Goal: Information Seeking & Learning: Learn about a topic

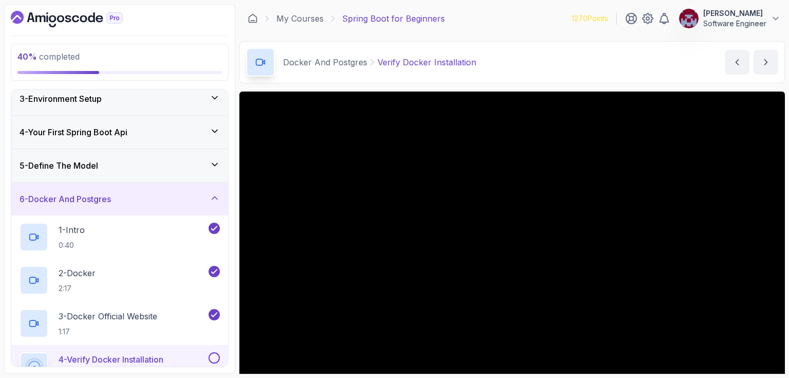
click at [90, 18] on icon "Dashboard" at bounding box center [67, 19] width 112 height 16
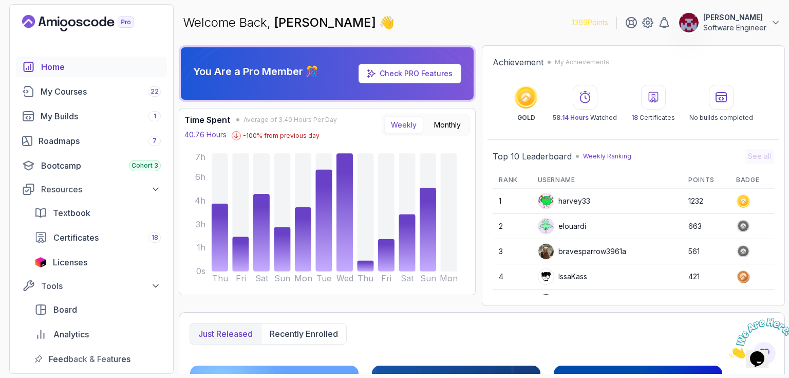
click at [546, 223] on img at bounding box center [546, 225] width 15 height 15
click at [82, 88] on div "My Courses 22" at bounding box center [101, 91] width 120 height 12
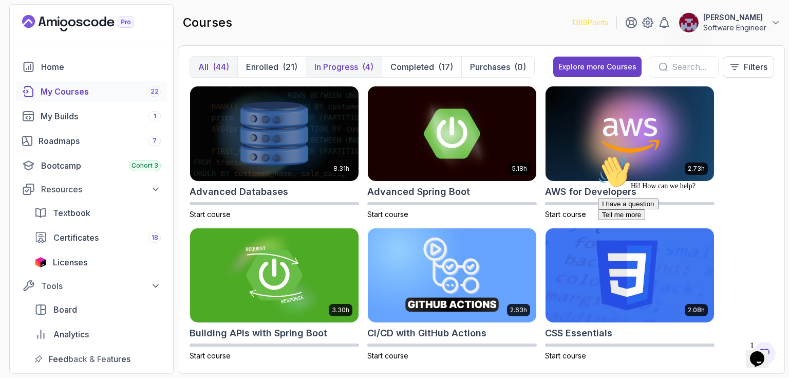
click at [352, 65] on p "In Progress" at bounding box center [337, 67] width 44 height 12
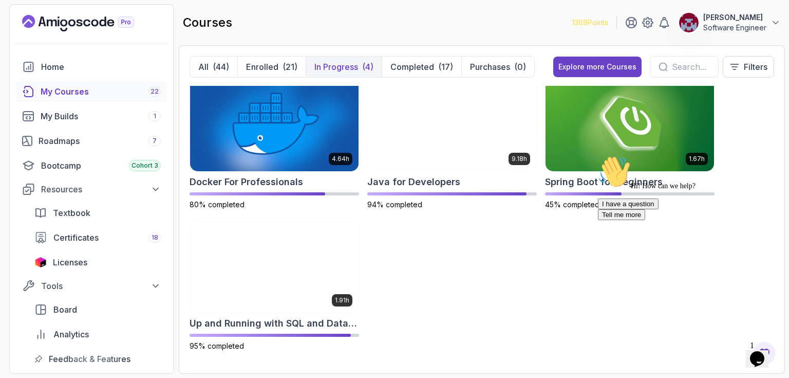
scroll to position [9, 0]
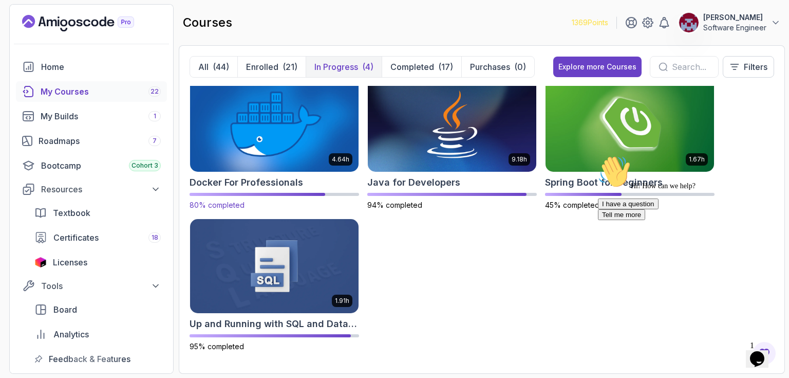
click at [289, 138] on img at bounding box center [274, 124] width 177 height 99
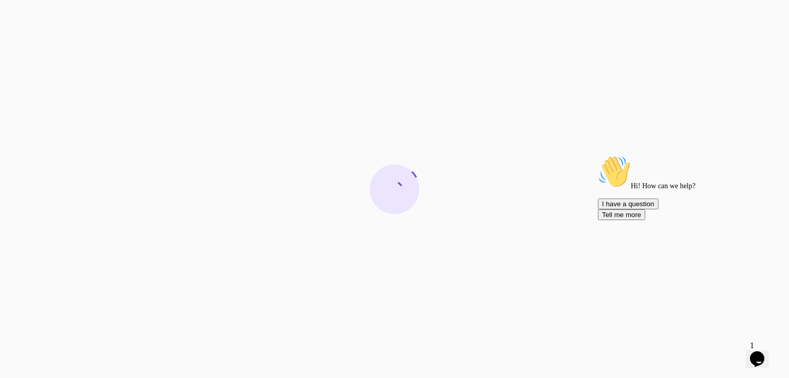
click at [598, 155] on icon "Chat attention grabber" at bounding box center [598, 155] width 0 height 0
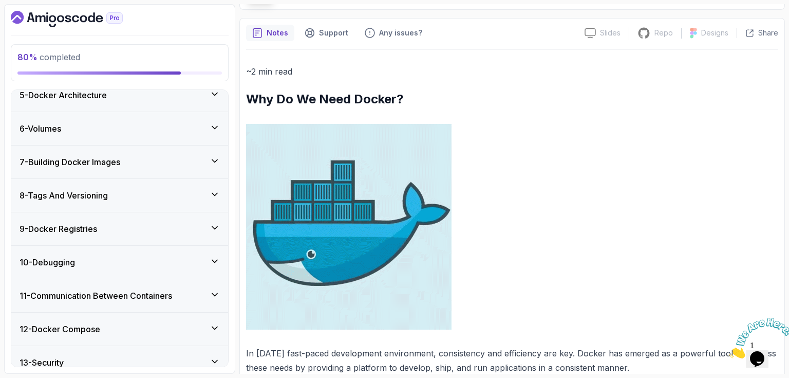
scroll to position [274, 0]
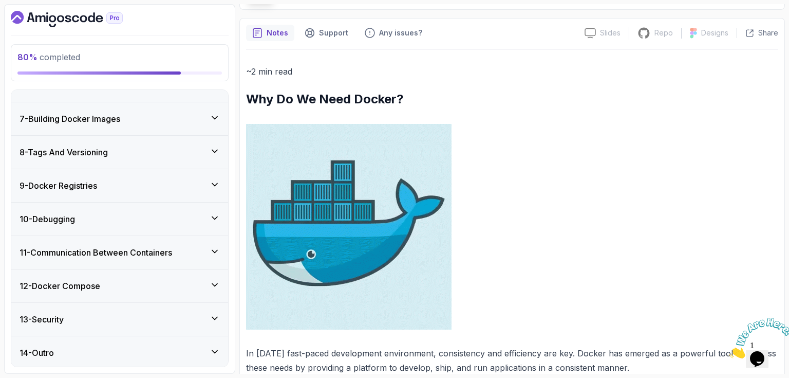
click at [219, 248] on icon at bounding box center [215, 251] width 10 height 10
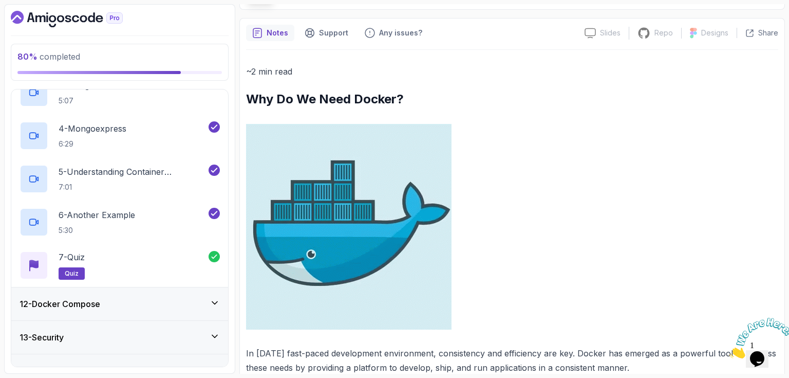
scroll to position [490, 0]
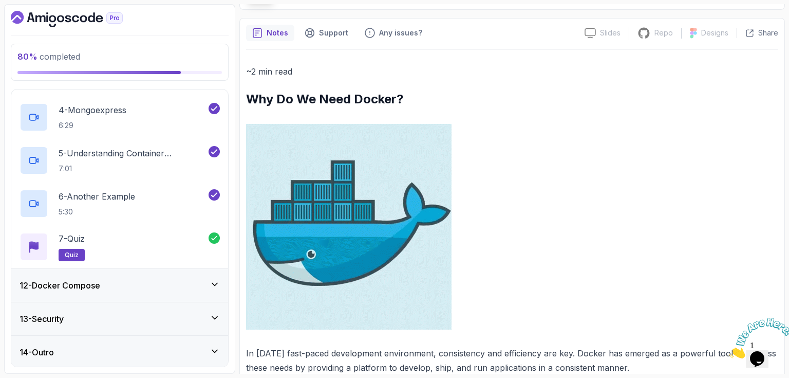
click at [216, 281] on icon at bounding box center [215, 284] width 10 height 10
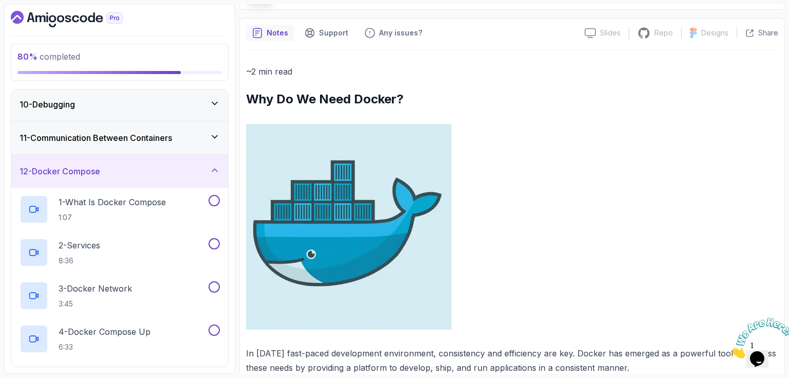
scroll to position [316, 0]
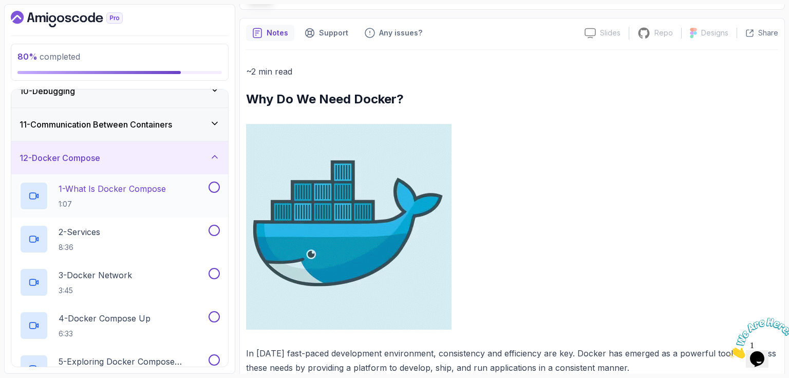
click at [134, 191] on p "1 - What Is Docker Compose" at bounding box center [112, 188] width 107 height 12
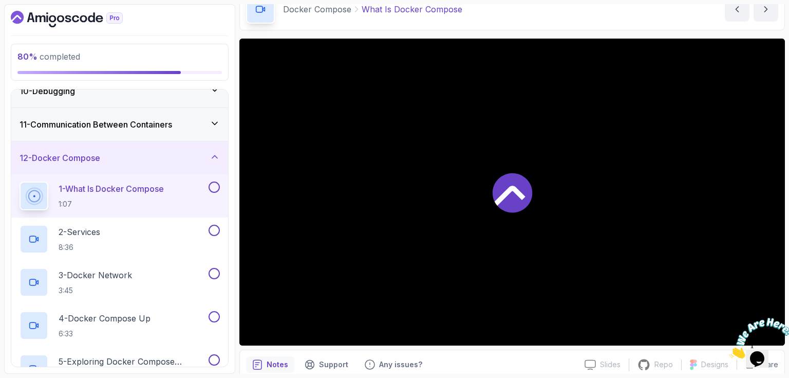
scroll to position [51, 0]
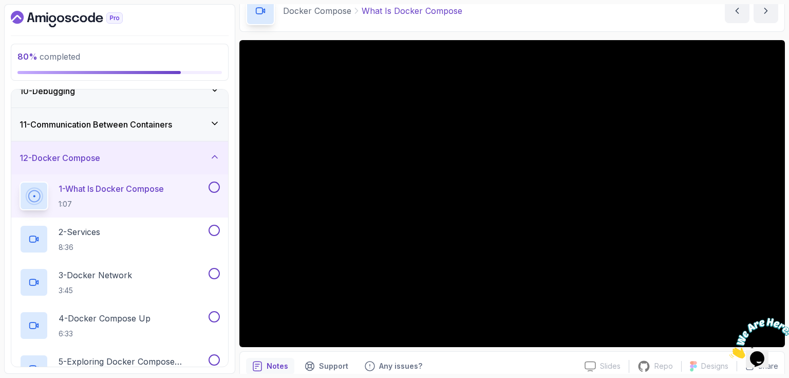
click at [730, 351] on icon "Close" at bounding box center [730, 355] width 0 height 9
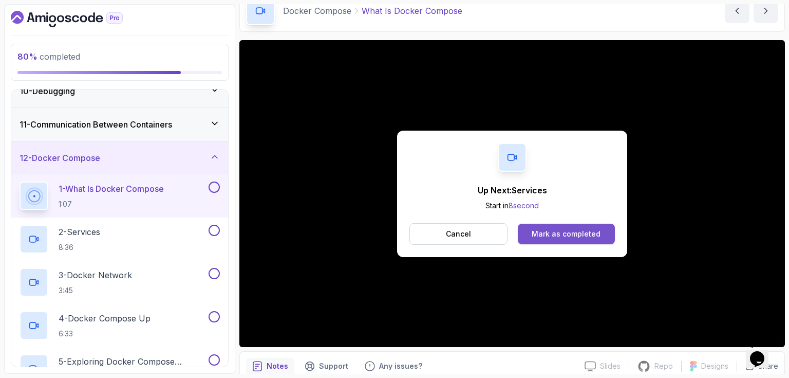
click at [566, 234] on div "Mark as completed" at bounding box center [566, 234] width 69 height 10
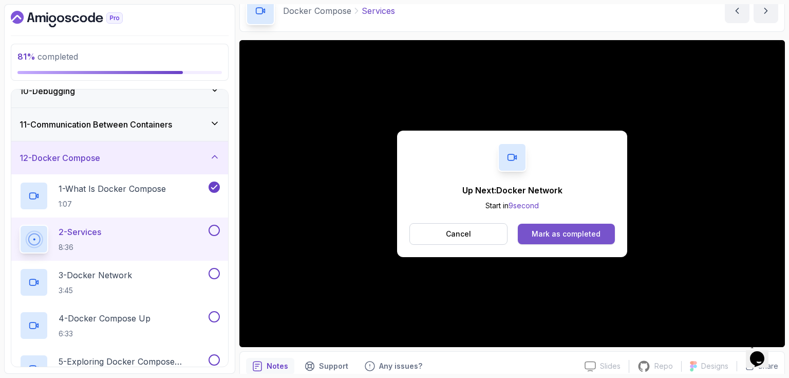
click at [578, 229] on div "Mark as completed" at bounding box center [566, 234] width 69 height 10
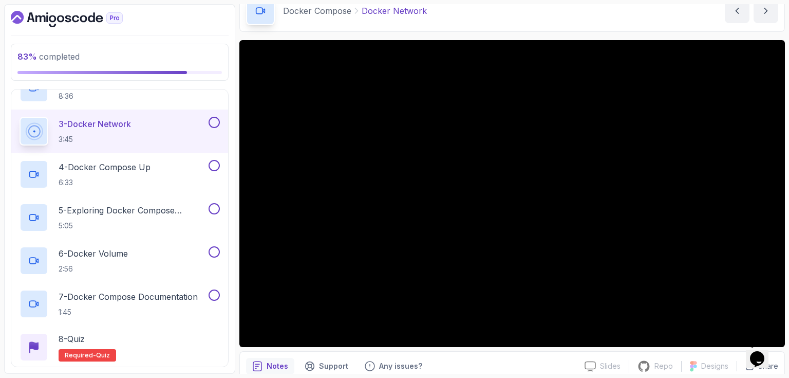
scroll to position [461, 0]
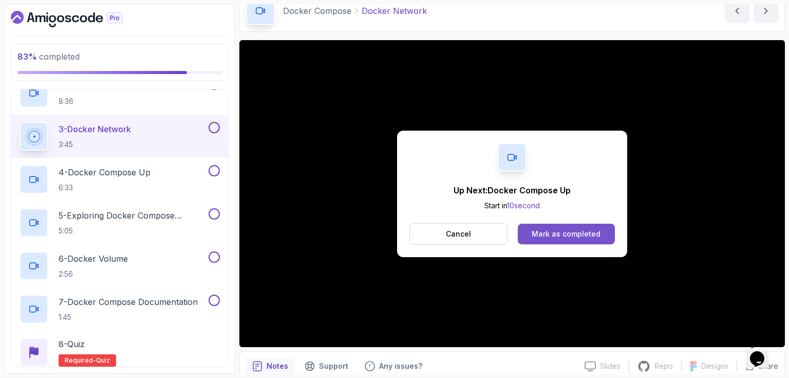
click at [581, 232] on div "Mark as completed" at bounding box center [566, 234] width 69 height 10
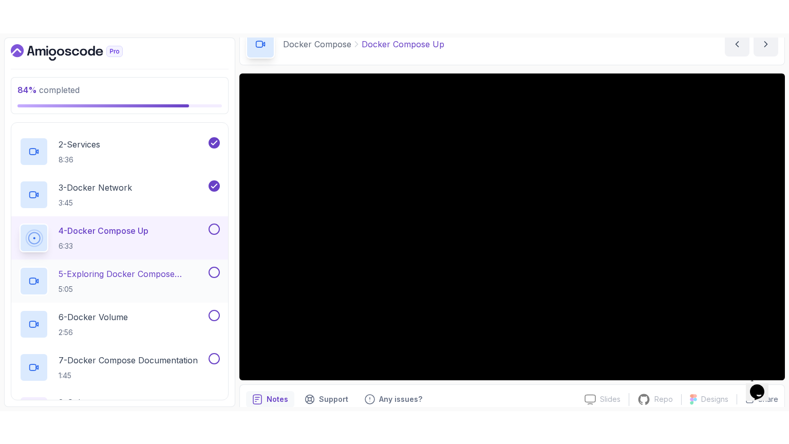
scroll to position [459, 0]
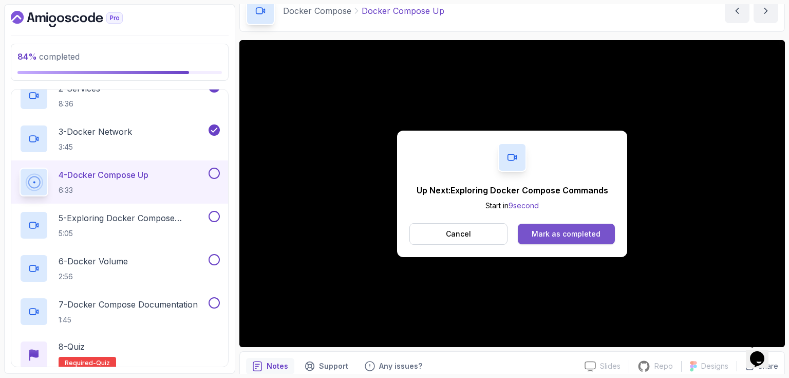
click at [566, 232] on div "Mark as completed" at bounding box center [566, 234] width 69 height 10
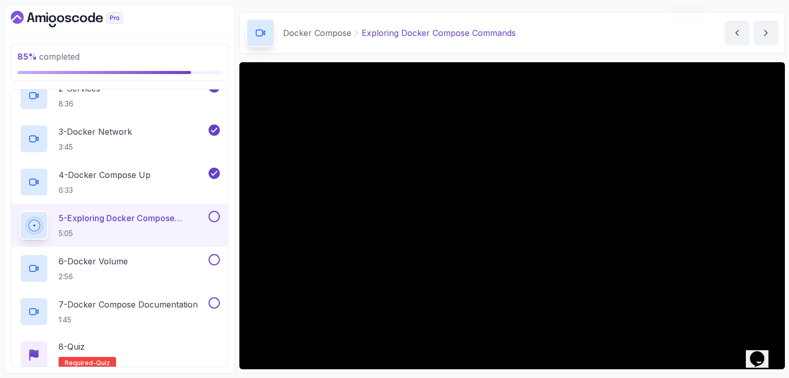
scroll to position [51, 0]
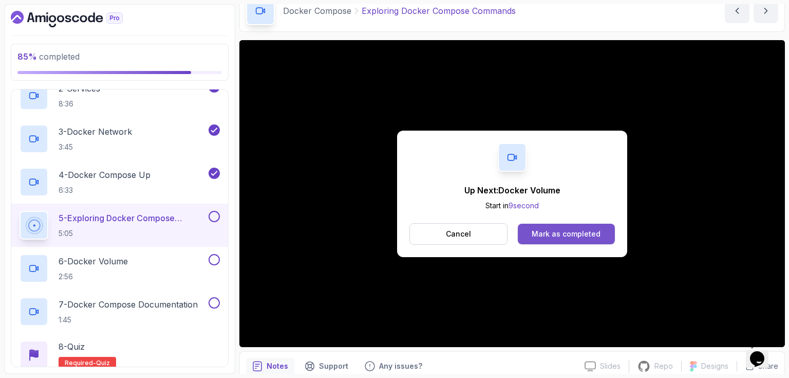
click at [587, 234] on div "Mark as completed" at bounding box center [566, 234] width 69 height 10
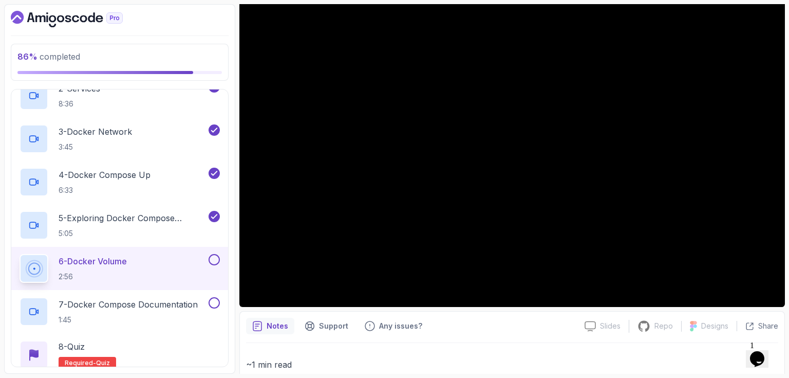
scroll to position [90, 0]
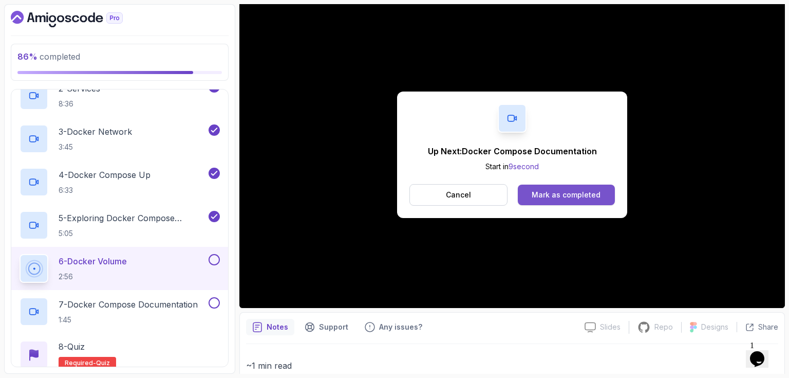
click at [573, 194] on div "Mark as completed" at bounding box center [566, 195] width 69 height 10
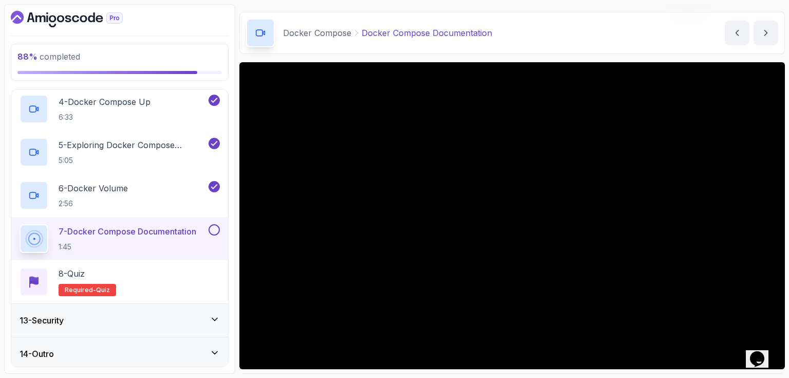
scroll to position [90, 0]
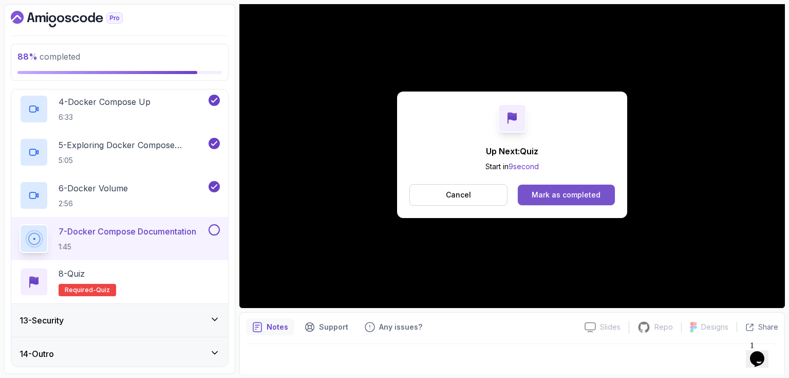
click at [561, 191] on div "Mark as completed" at bounding box center [566, 195] width 69 height 10
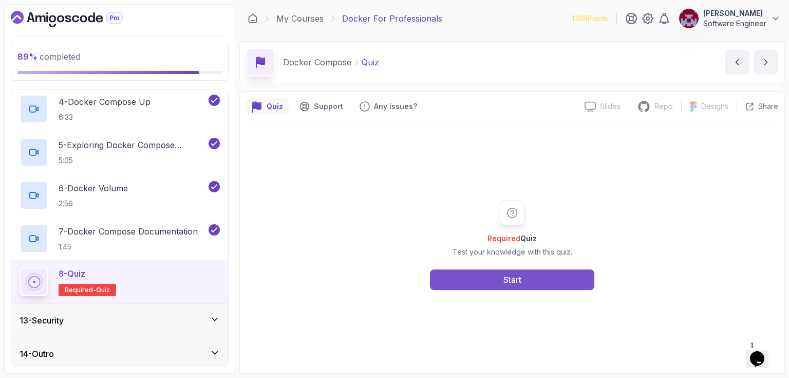
click at [504, 279] on div "Start" at bounding box center [513, 279] width 18 height 12
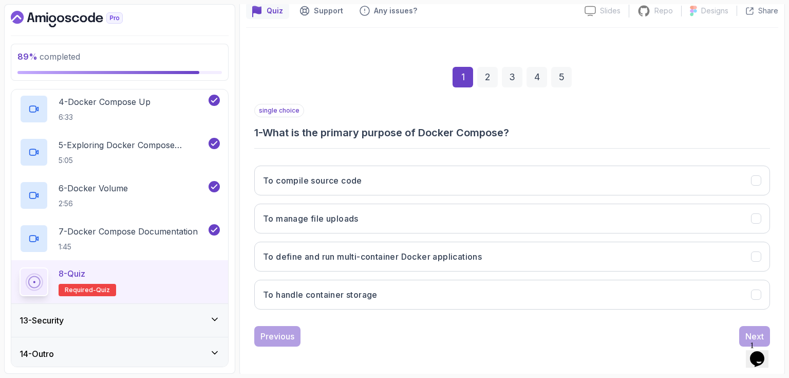
scroll to position [96, 0]
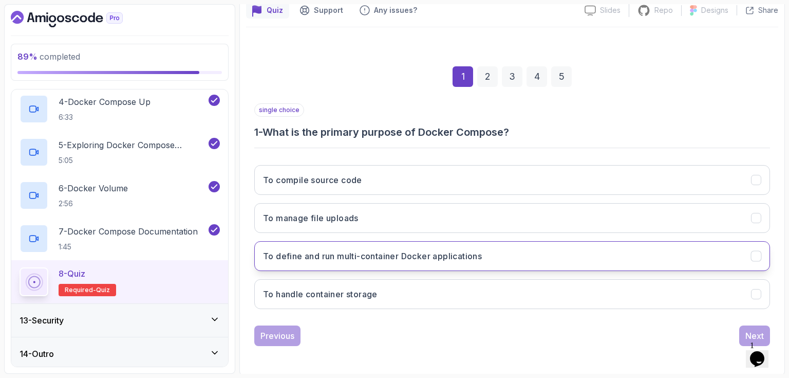
click at [347, 255] on h3 "To define and run multi-container Docker applications" at bounding box center [372, 256] width 219 height 12
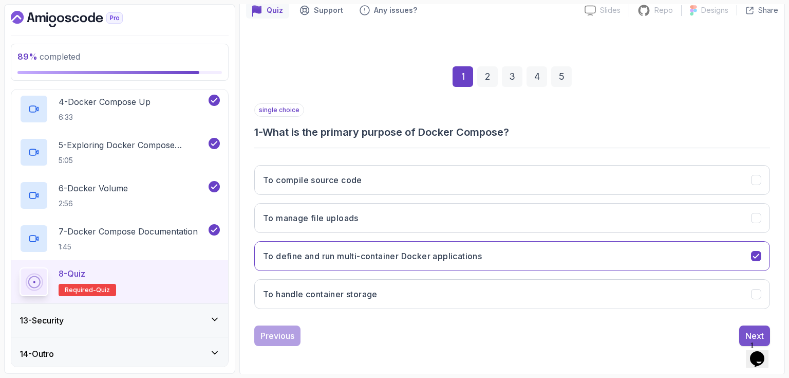
click at [749, 327] on button "Next" at bounding box center [755, 335] width 31 height 21
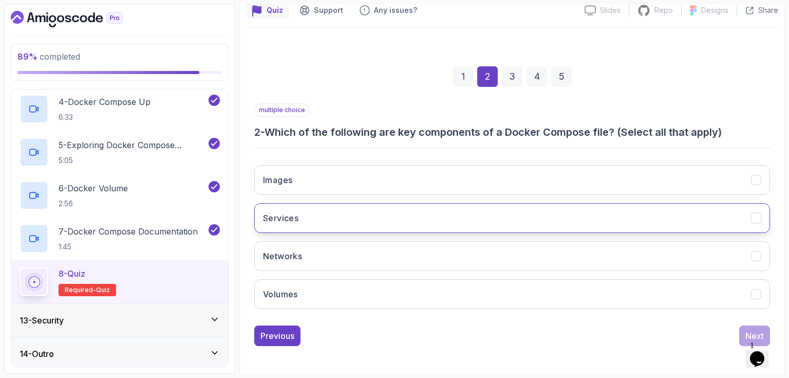
click at [305, 217] on button "Services" at bounding box center [512, 218] width 516 height 30
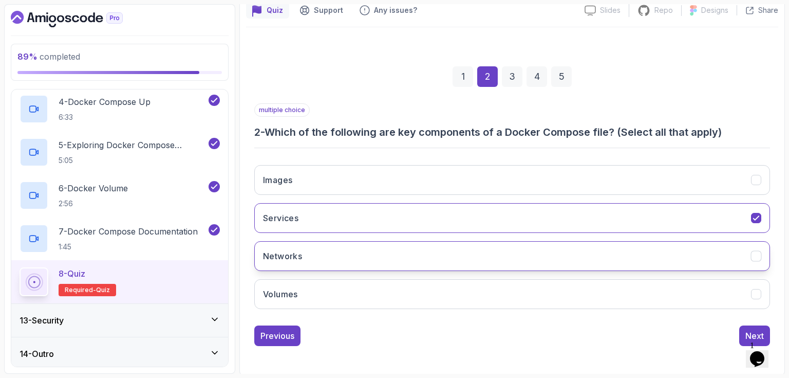
click at [299, 248] on button "Networks" at bounding box center [512, 256] width 516 height 30
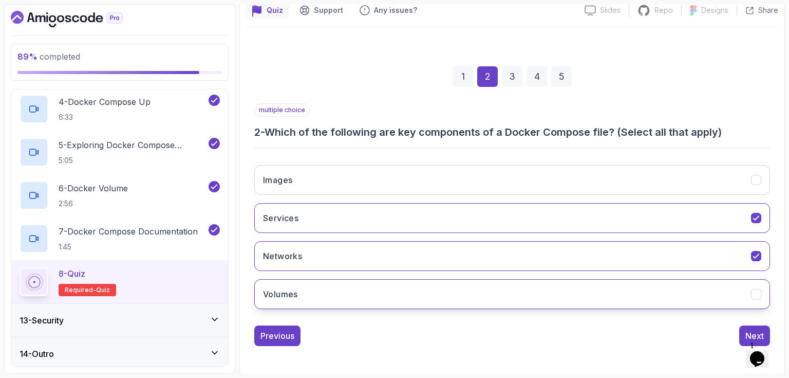
click at [298, 291] on h3 "Volumes" at bounding box center [280, 294] width 35 height 12
click at [749, 331] on div "Next" at bounding box center [755, 335] width 19 height 12
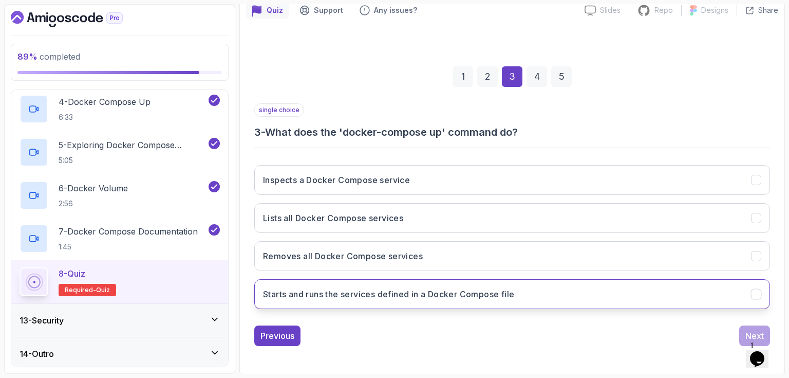
click at [349, 300] on button "Starts and runs the services defined in a Docker Compose file" at bounding box center [512, 294] width 516 height 30
click at [748, 329] on div "Next" at bounding box center [755, 335] width 19 height 12
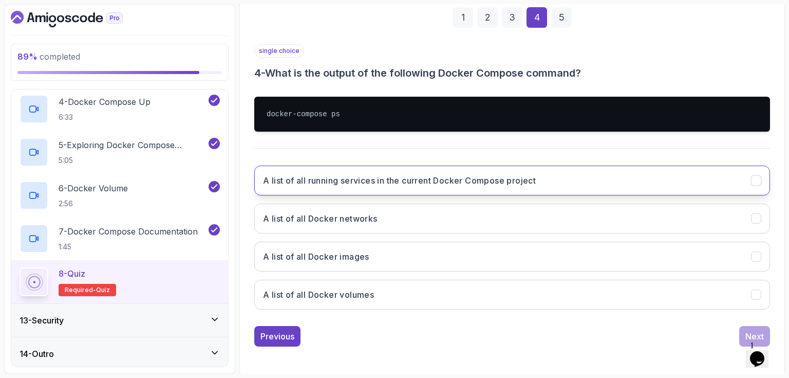
scroll to position [156, 0]
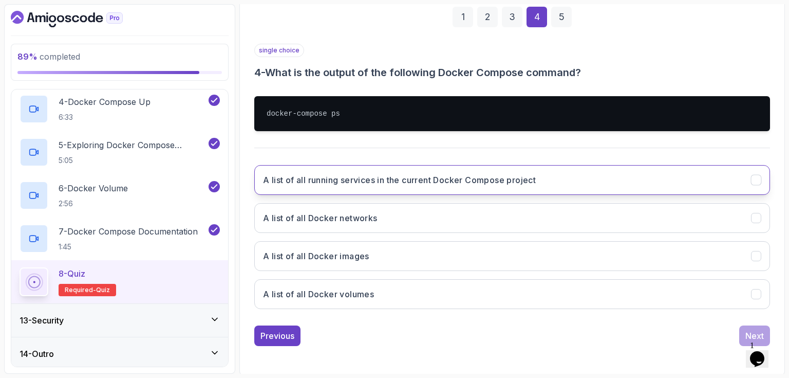
click at [357, 182] on h3 "A list of all running services in the current Docker Compose project" at bounding box center [399, 180] width 273 height 12
click at [750, 332] on div "Next" at bounding box center [755, 335] width 19 height 12
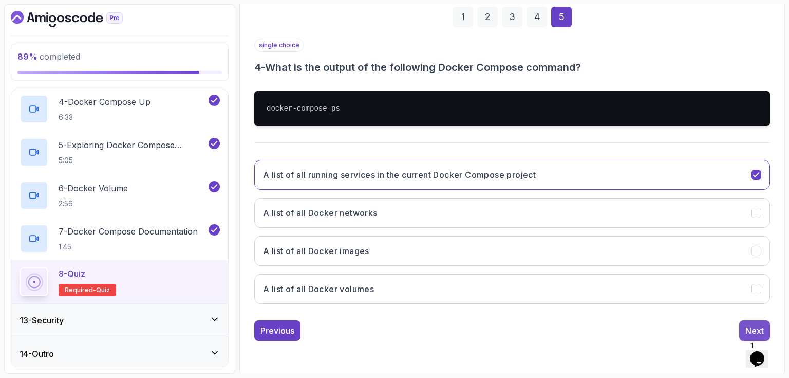
scroll to position [96, 0]
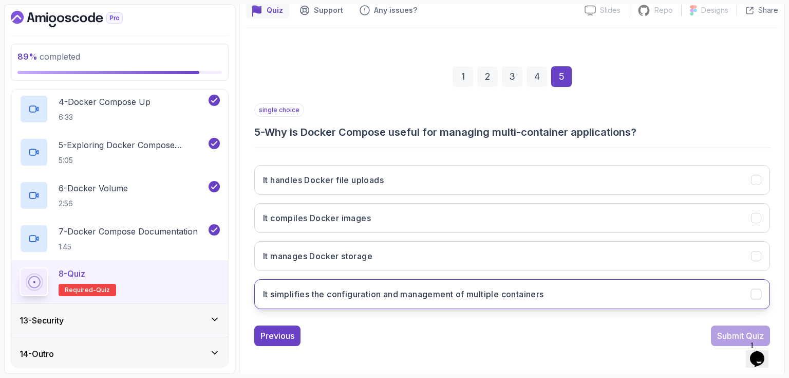
click at [482, 295] on h3 "It simplifies the configuration and management of multiple containers" at bounding box center [403, 294] width 281 height 12
click at [733, 326] on button "Submit Quiz" at bounding box center [740, 335] width 59 height 21
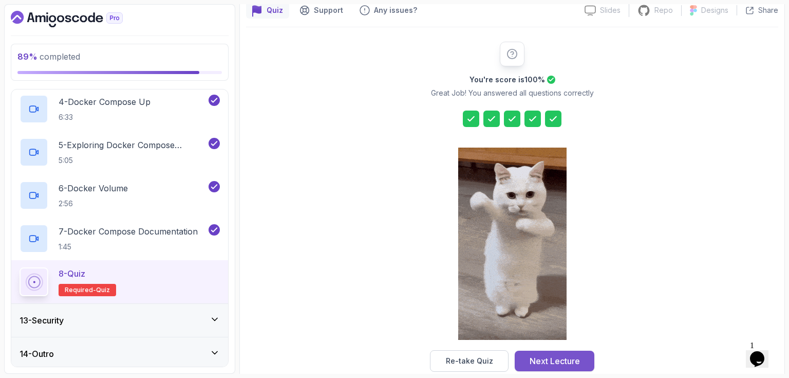
click at [564, 357] on div "Next Lecture" at bounding box center [555, 361] width 50 height 12
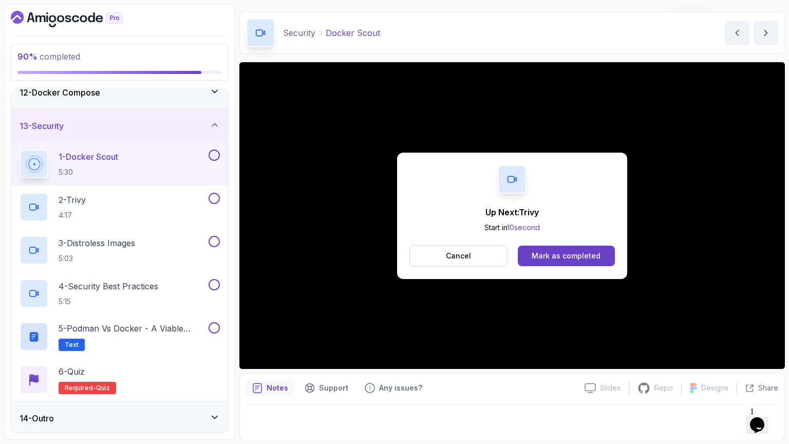
scroll to position [64, 0]
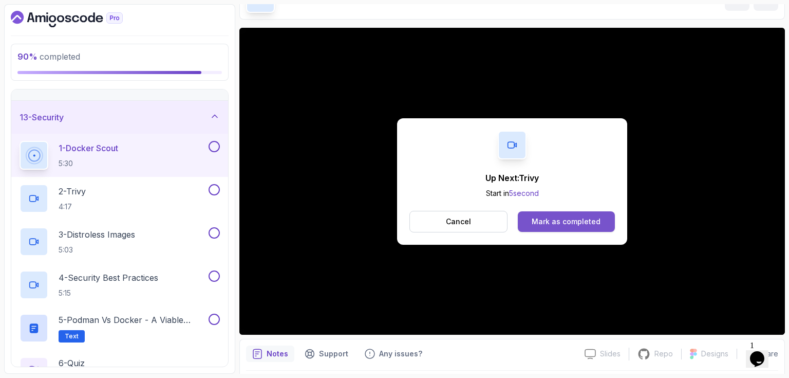
click at [569, 224] on div "Mark as completed" at bounding box center [566, 221] width 69 height 10
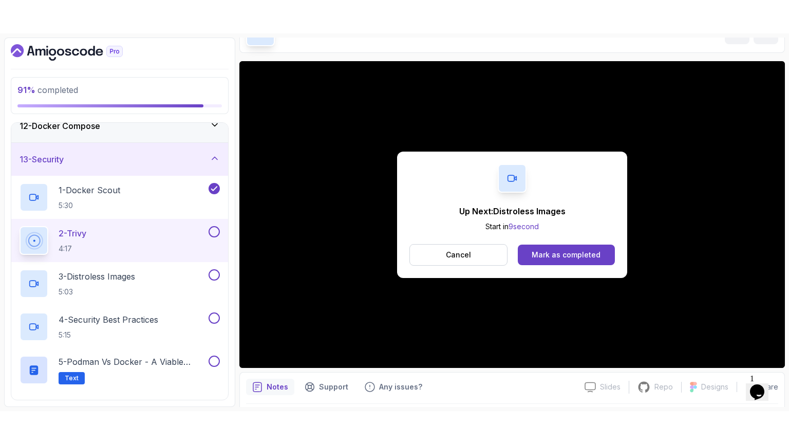
scroll to position [390, 0]
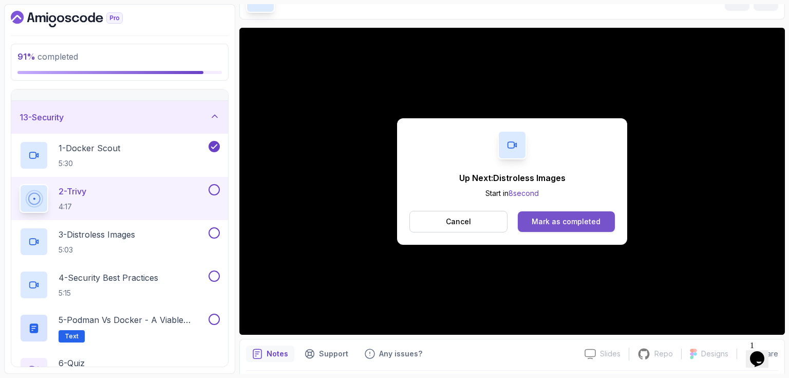
click at [582, 223] on div "Mark as completed" at bounding box center [566, 221] width 69 height 10
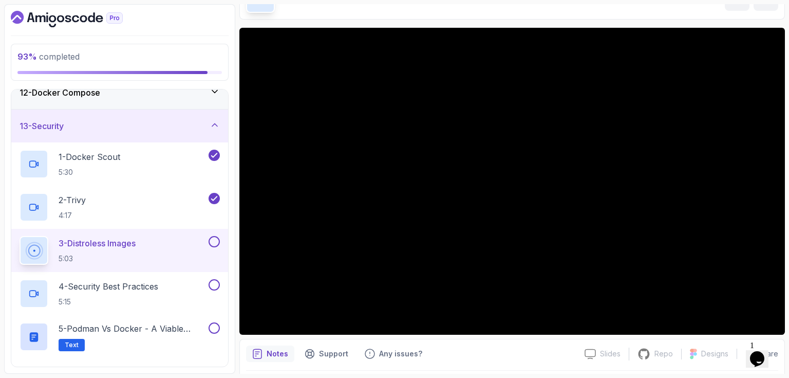
scroll to position [390, 0]
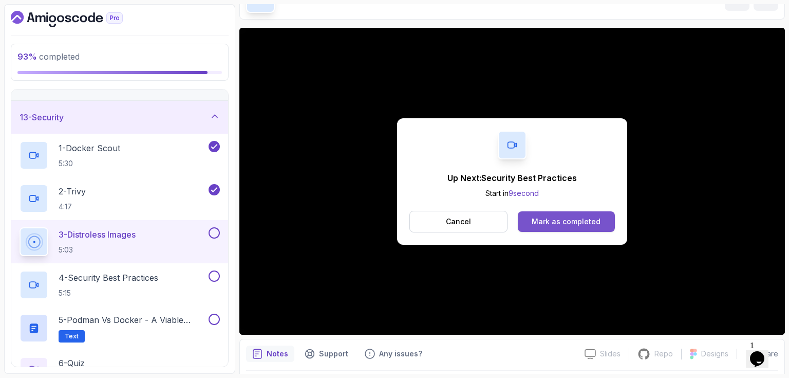
click at [563, 225] on div "Mark as completed" at bounding box center [566, 221] width 69 height 10
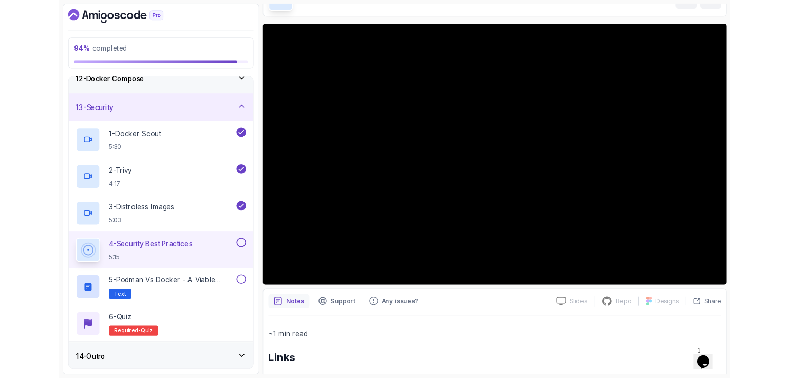
scroll to position [447, 0]
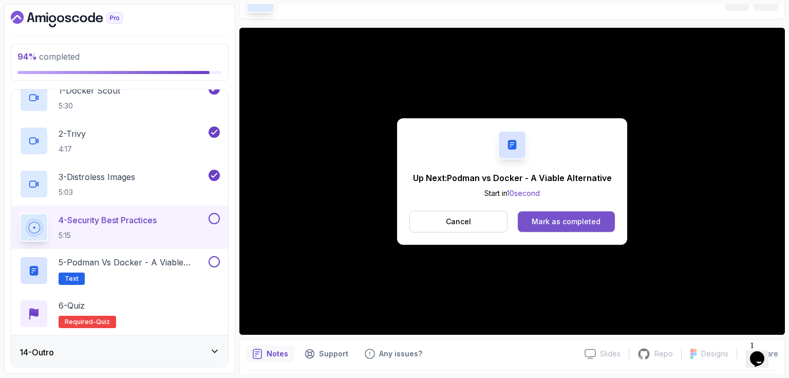
click at [583, 216] on div "Mark as completed" at bounding box center [566, 221] width 69 height 10
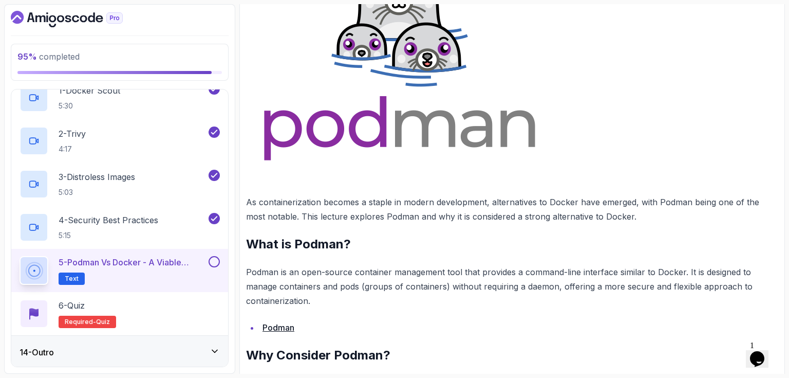
scroll to position [267, 0]
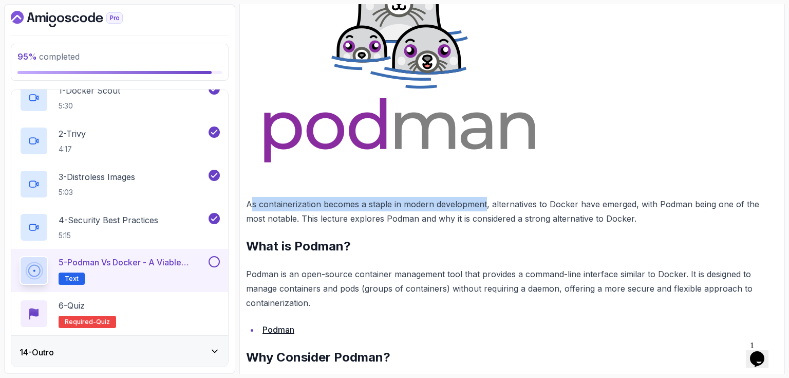
drag, startPoint x: 486, startPoint y: 200, endPoint x: 250, endPoint y: 207, distance: 236.0
click at [250, 207] on p "As containerization becomes a staple in modern development, alternatives to Doc…" at bounding box center [512, 211] width 532 height 29
copy p "As containerization becomes a staple in modern development"
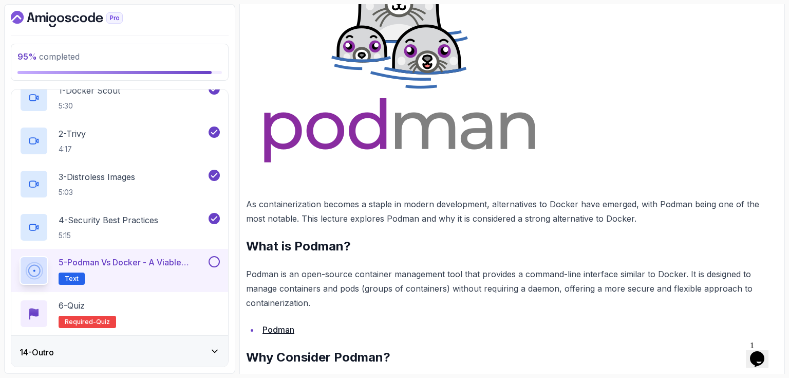
click at [562, 235] on div "~2 min read Podman vs Docker: A Viable Alternative As containerization becomes …" at bounding box center [512, 278] width 532 height 816
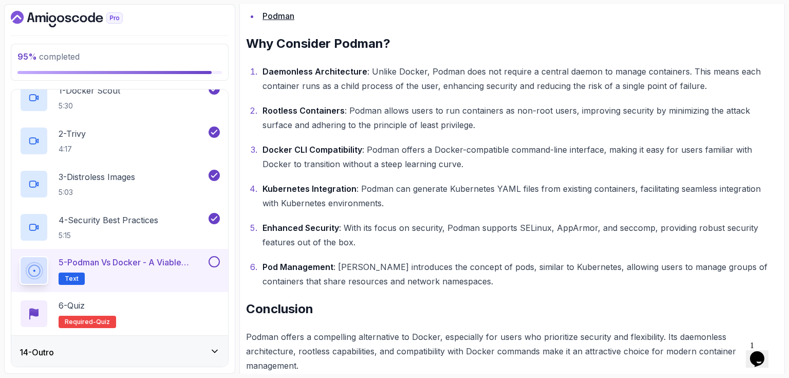
scroll to position [586, 0]
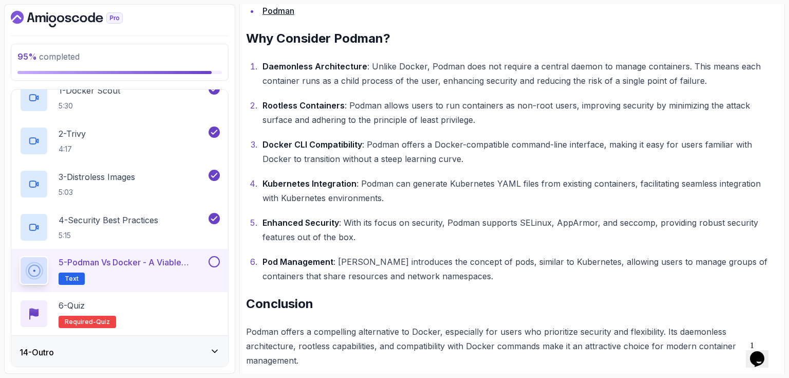
click at [217, 262] on button at bounding box center [214, 261] width 11 height 11
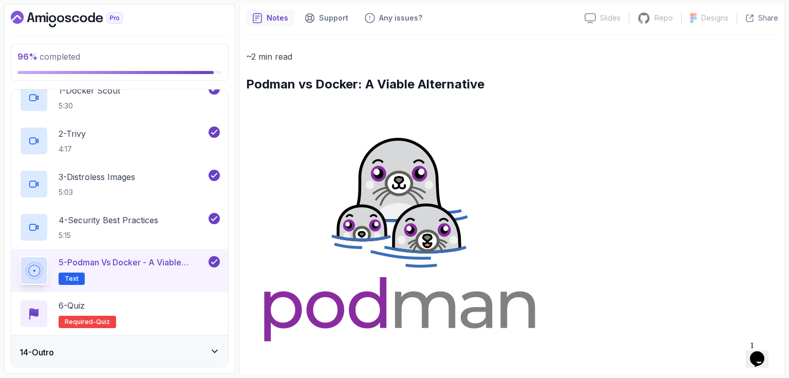
scroll to position [0, 0]
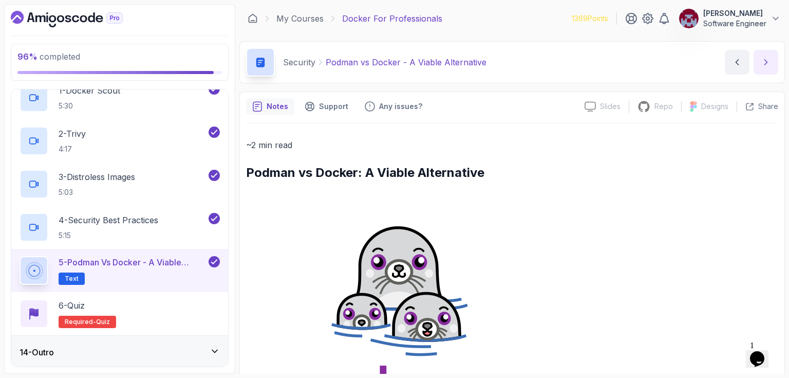
click at [762, 64] on icon "next content" at bounding box center [766, 62] width 10 height 10
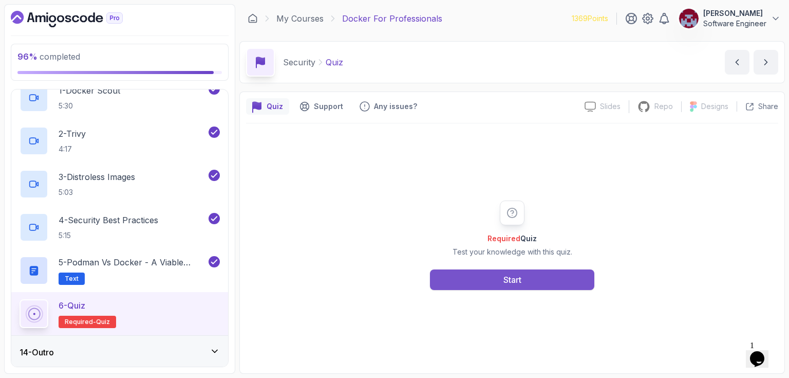
click at [531, 288] on button "Start" at bounding box center [512, 279] width 164 height 21
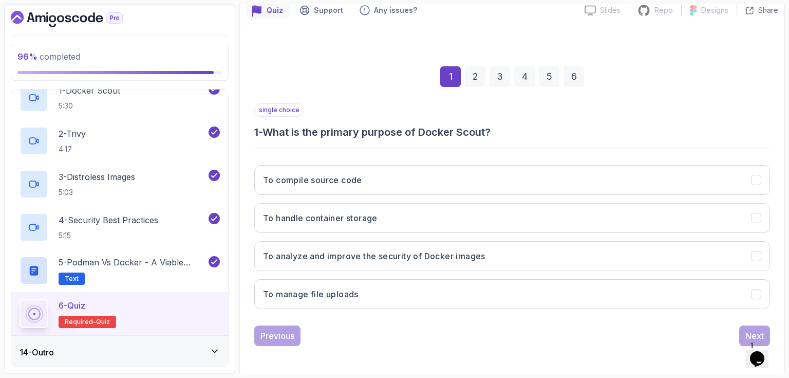
scroll to position [96, 0]
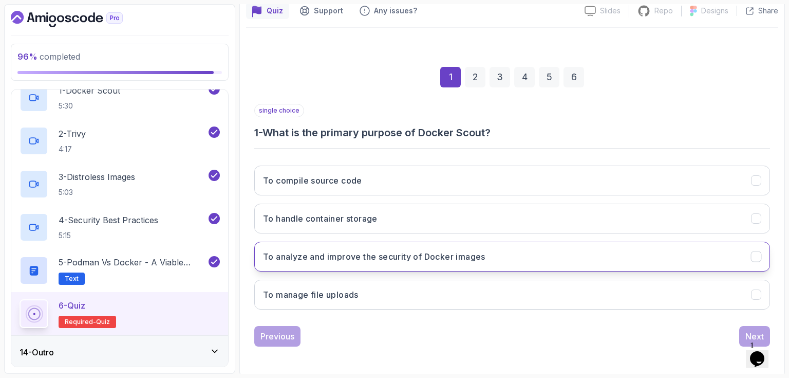
click at [364, 256] on h3 "To analyze and improve the security of Docker images" at bounding box center [374, 256] width 223 height 12
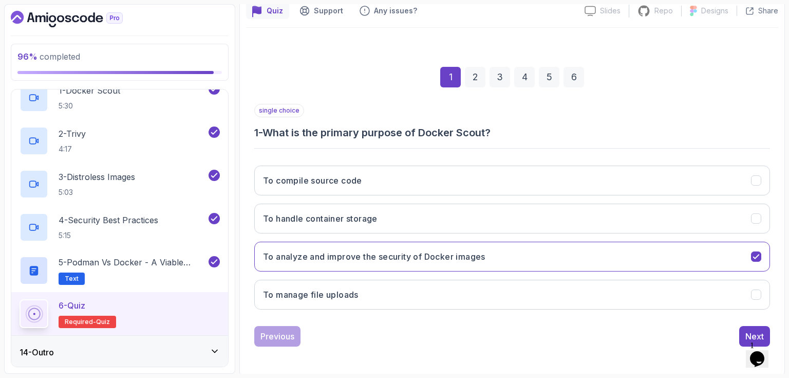
scroll to position [96, 0]
click at [747, 327] on button "Next" at bounding box center [755, 335] width 31 height 21
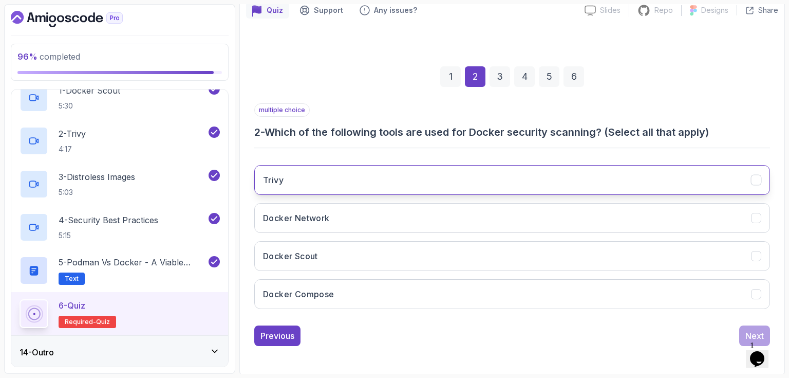
click at [298, 180] on button "Trivy" at bounding box center [512, 180] width 516 height 30
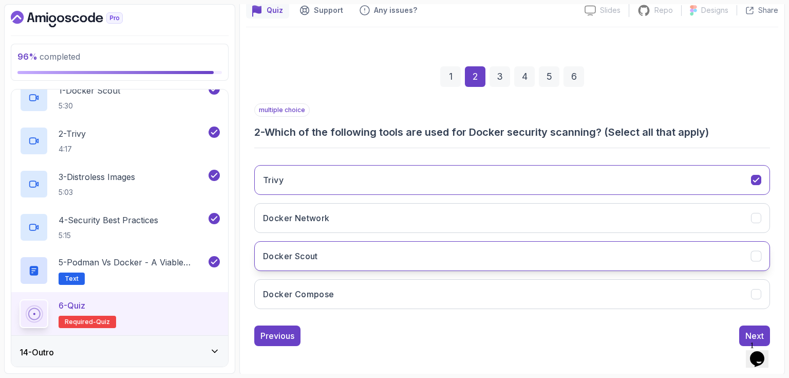
click at [310, 263] on button "Docker Scout" at bounding box center [512, 256] width 516 height 30
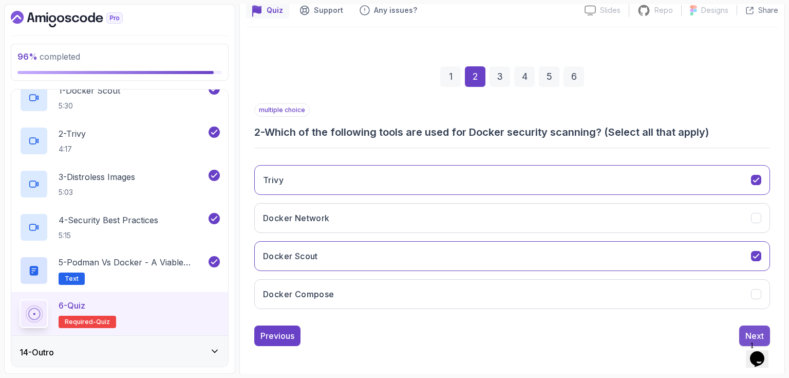
click at [749, 329] on div "Next" at bounding box center [755, 335] width 19 height 12
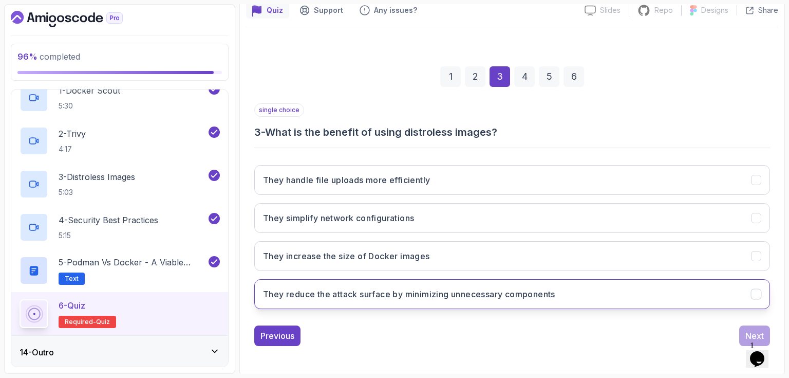
click at [469, 295] on h3 "They reduce the attack surface by minimizing unnecessary components" at bounding box center [409, 294] width 292 height 12
click at [750, 329] on div "Next" at bounding box center [755, 335] width 19 height 12
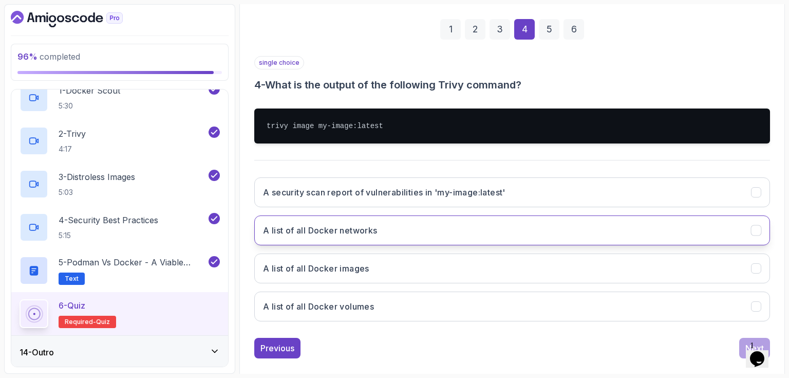
scroll to position [156, 0]
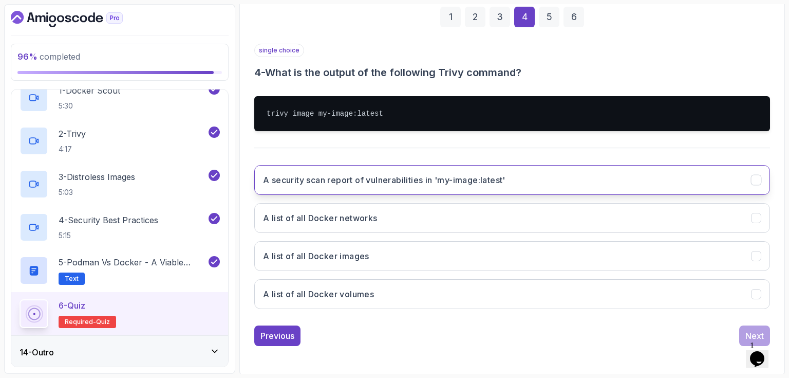
click at [434, 182] on h3 "A security scan report of vulnerabilities in 'my-image:latest'" at bounding box center [384, 180] width 243 height 12
click at [754, 330] on div "Next" at bounding box center [755, 335] width 19 height 12
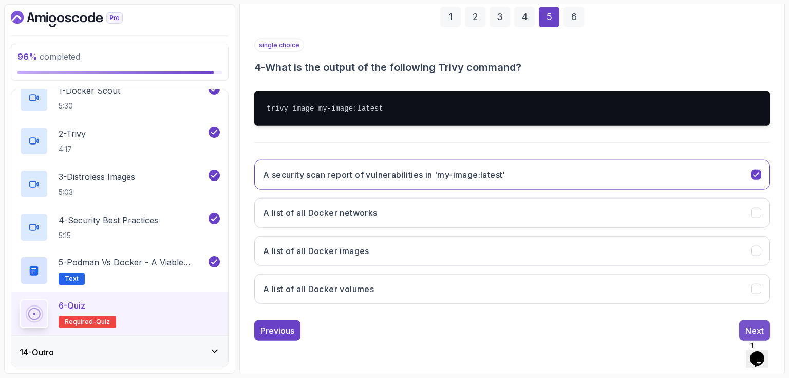
scroll to position [96, 0]
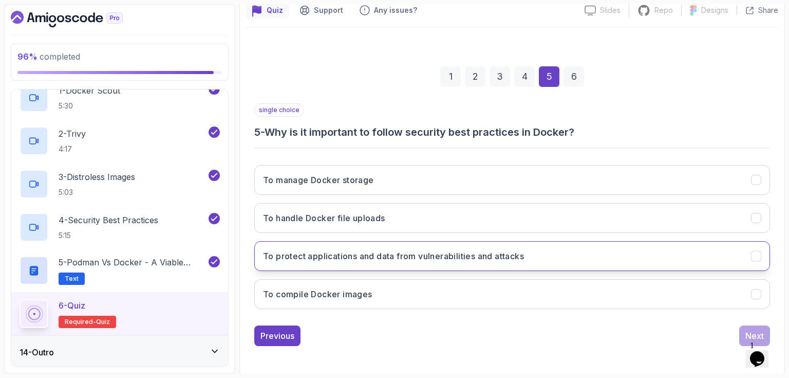
click at [456, 252] on h3 "To protect applications and data from vulnerabilities and attacks" at bounding box center [393, 256] width 261 height 12
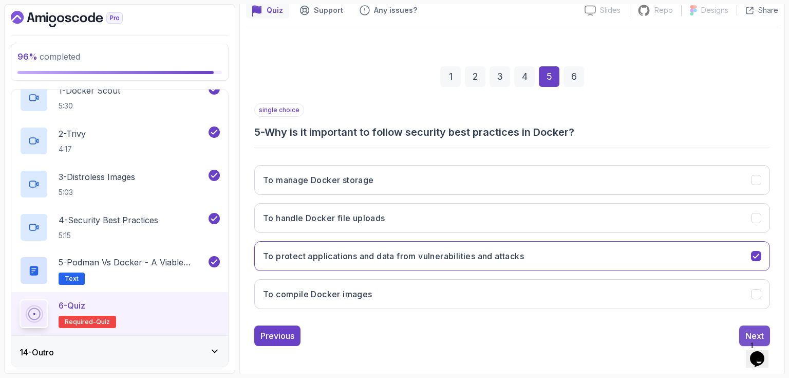
click at [752, 330] on div "Next" at bounding box center [755, 335] width 19 height 12
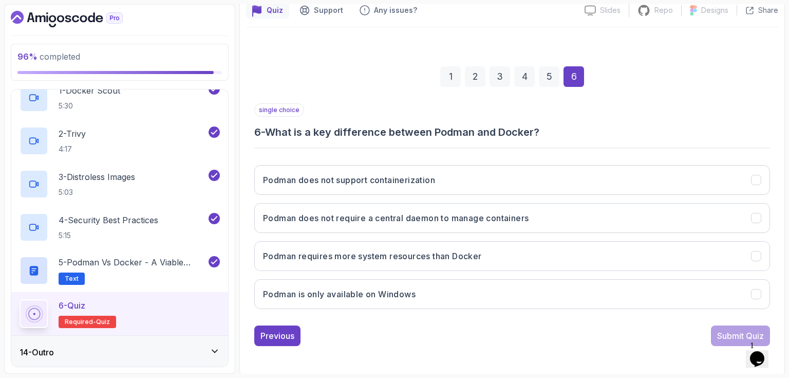
click at [582, 120] on div "single choice 6 - What is a key difference between [PERSON_NAME] and Docker?" at bounding box center [512, 121] width 516 height 36
click at [509, 217] on h3 "Podman does not require a central daemon to manage containers" at bounding box center [396, 218] width 266 height 12
click at [729, 334] on div "Submit Quiz" at bounding box center [740, 335] width 47 height 12
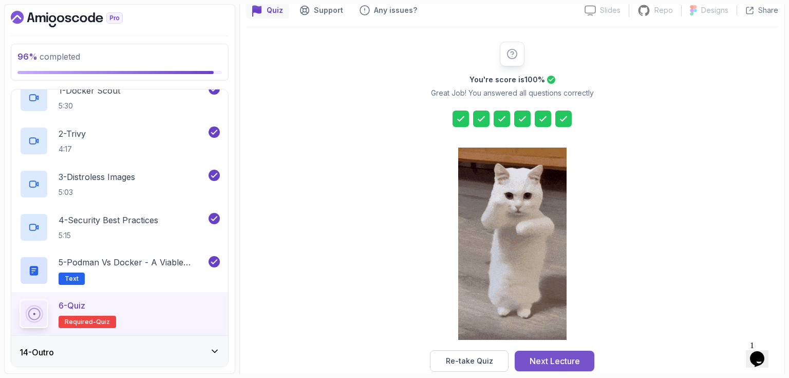
click at [557, 359] on div "Next Lecture" at bounding box center [555, 361] width 50 height 12
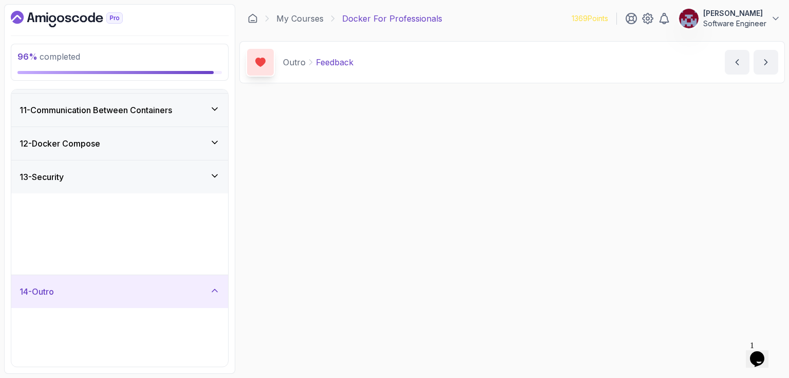
scroll to position [188, 0]
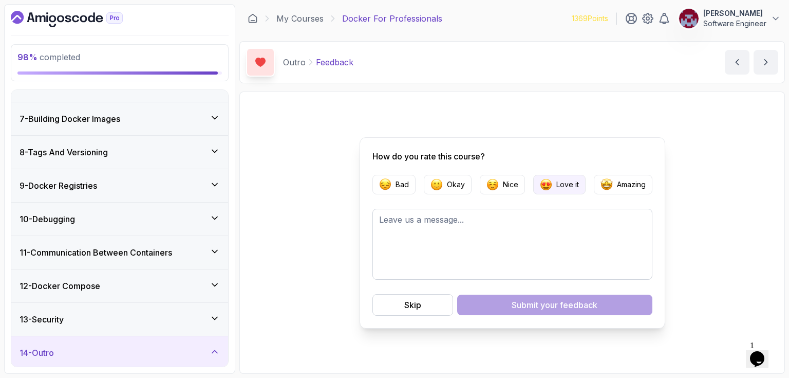
click at [554, 178] on button "Love it" at bounding box center [559, 185] width 52 height 20
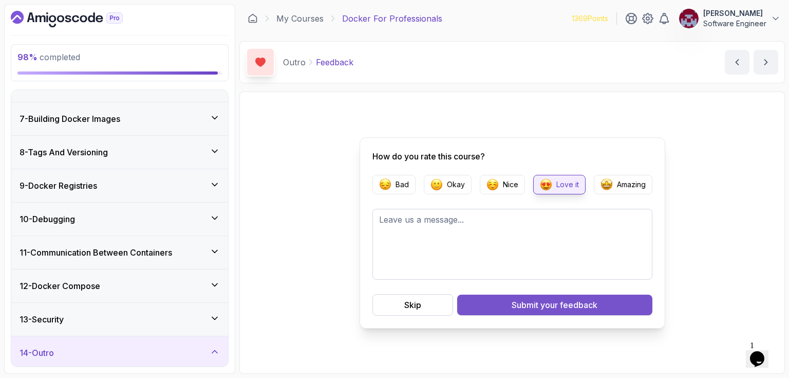
click at [533, 303] on div "Submit your feedback" at bounding box center [555, 305] width 86 height 12
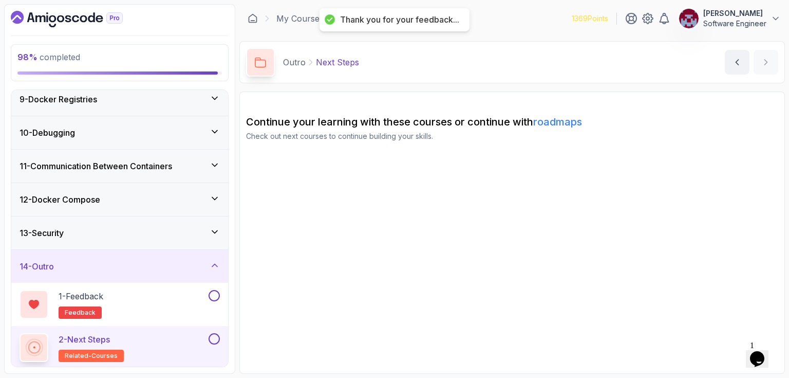
scroll to position [274, 0]
click at [211, 290] on button at bounding box center [214, 295] width 11 height 11
click at [216, 335] on button at bounding box center [214, 338] width 11 height 11
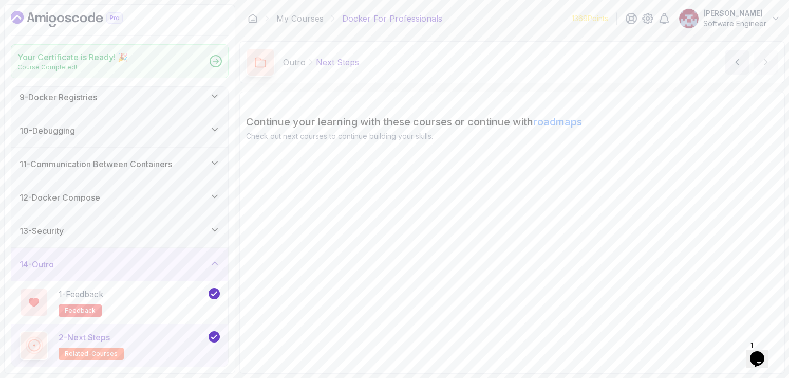
scroll to position [271, 0]
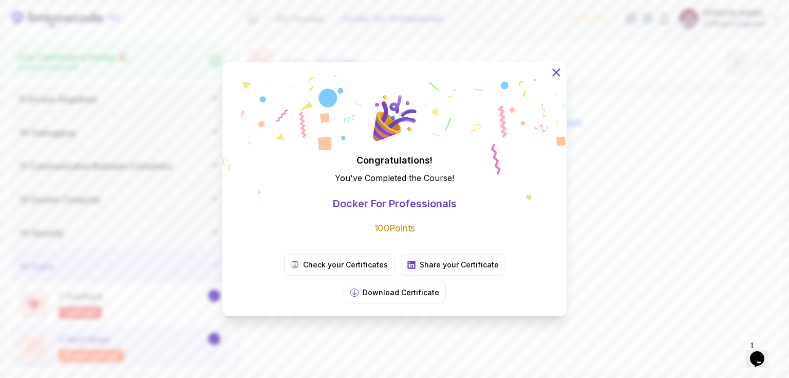
click at [556, 76] on icon at bounding box center [556, 72] width 7 height 7
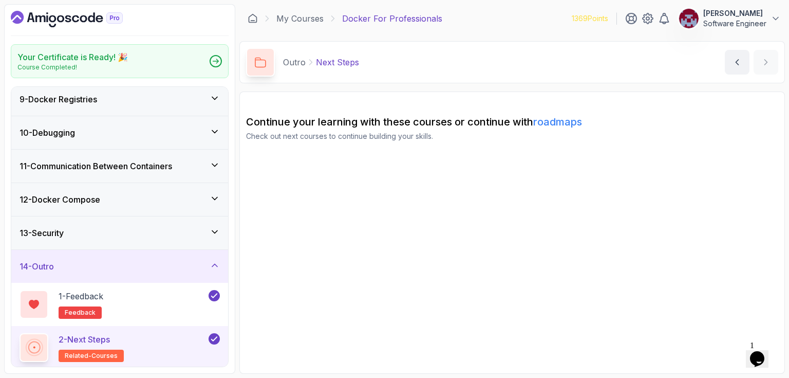
click at [425, 225] on section "Continue your learning with these courses or continue with roadmaps Check out n…" at bounding box center [512, 232] width 546 height 282
click at [80, 22] on icon "Dashboard" at bounding box center [67, 19] width 112 height 16
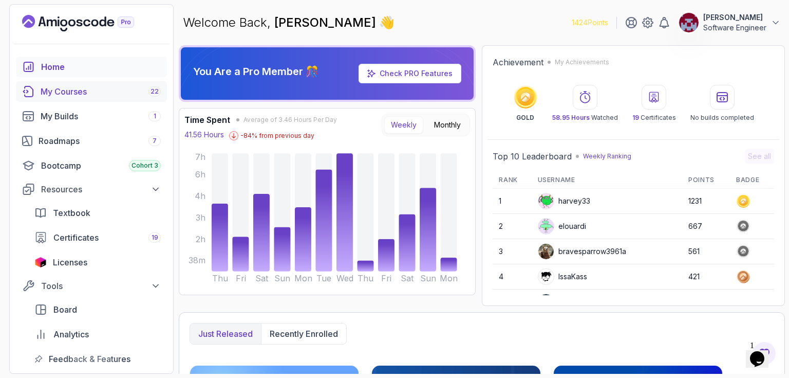
click at [82, 96] on div "My Courses 22" at bounding box center [101, 91] width 120 height 12
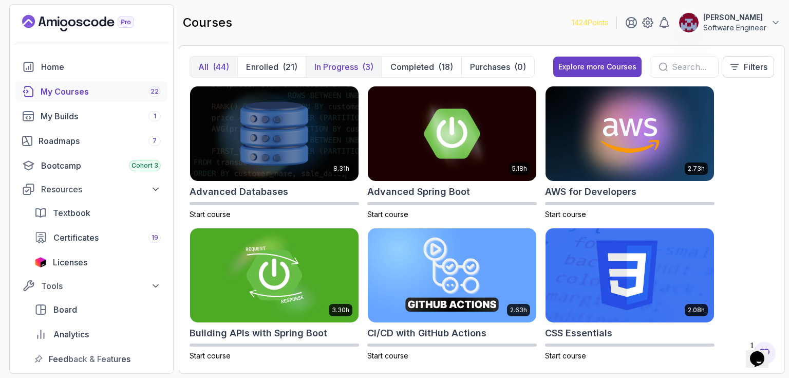
click at [346, 67] on p "In Progress" at bounding box center [337, 67] width 44 height 12
